Goal: Complete application form

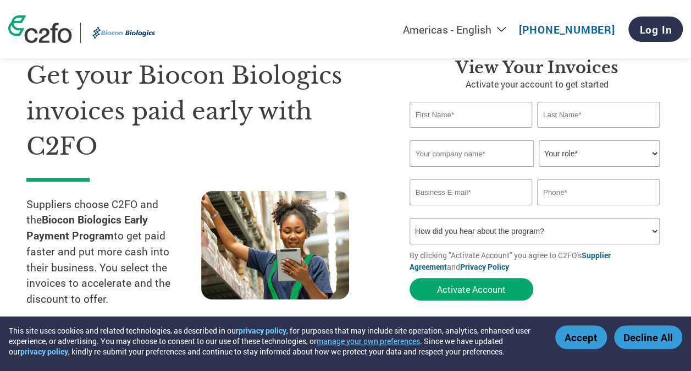
scroll to position [42, 0]
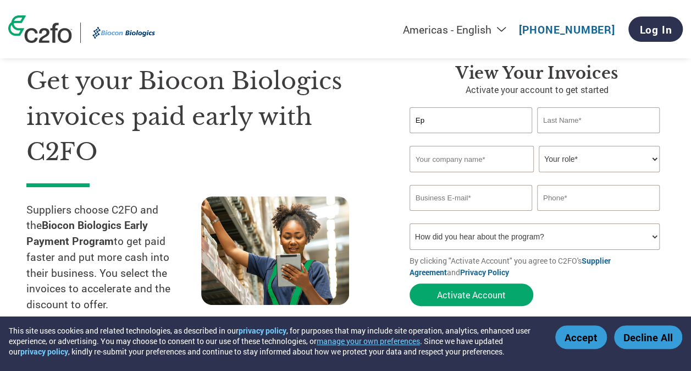
type input "E"
type input "[PERSON_NAME]"
type input "Eppendorf India Private Limited"
type input "[PERSON_NAME][EMAIL_ADDRESS][DOMAIN_NAME]"
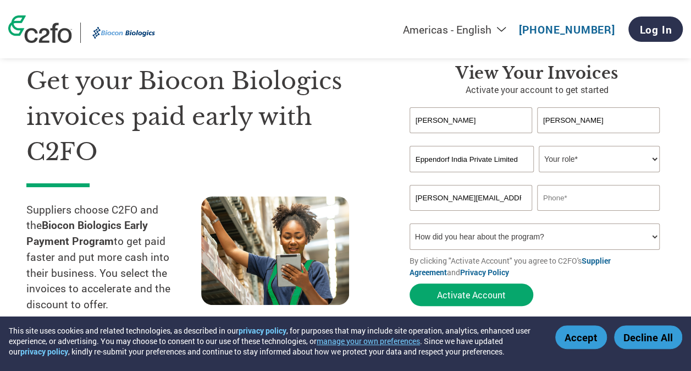
type input "09080512589"
click at [614, 153] on select "Your role* CFO Controller Credit Manager Finance Director Treasurer CEO Preside…" at bounding box center [599, 159] width 121 height 26
select select "ACCOUNTS_RECEIVABLE"
click at [539, 146] on select "Your role* CFO Controller Credit Manager Finance Director Treasurer CEO Preside…" at bounding box center [599, 159] width 121 height 26
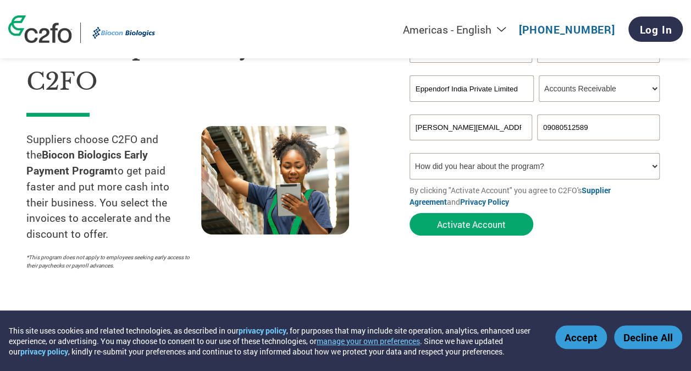
scroll to position [25, 0]
